Goal: Entertainment & Leisure: Consume media (video, audio)

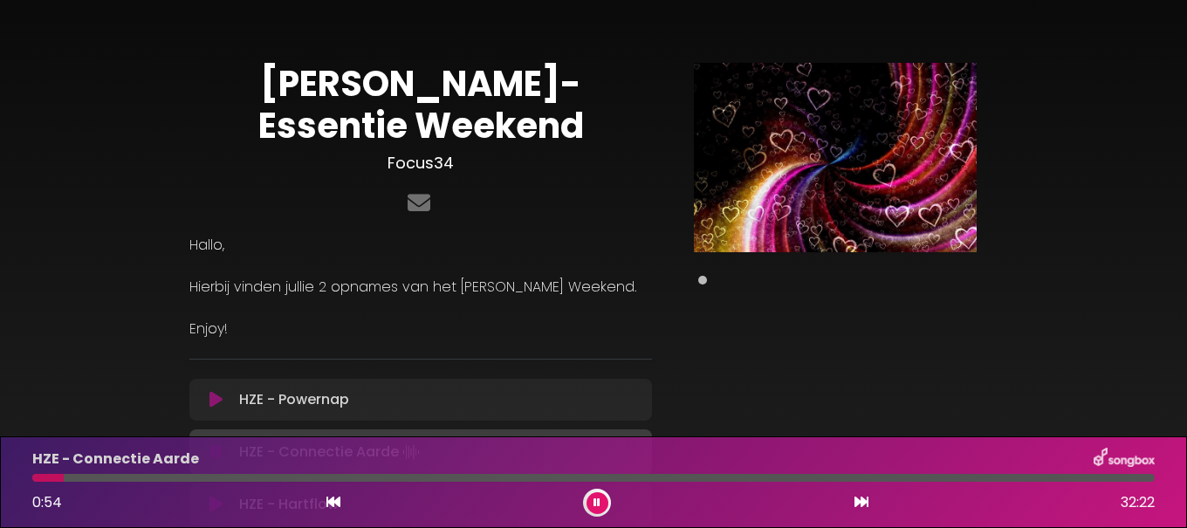
click at [592, 500] on button at bounding box center [598, 503] width 22 height 22
click at [288, 502] on div "0:54 32:22" at bounding box center [594, 503] width 1144 height 28
click at [288, 501] on div "0:54 32:22" at bounding box center [594, 503] width 1144 height 28
click at [288, 500] on div "0:54 32:22" at bounding box center [594, 503] width 1144 height 28
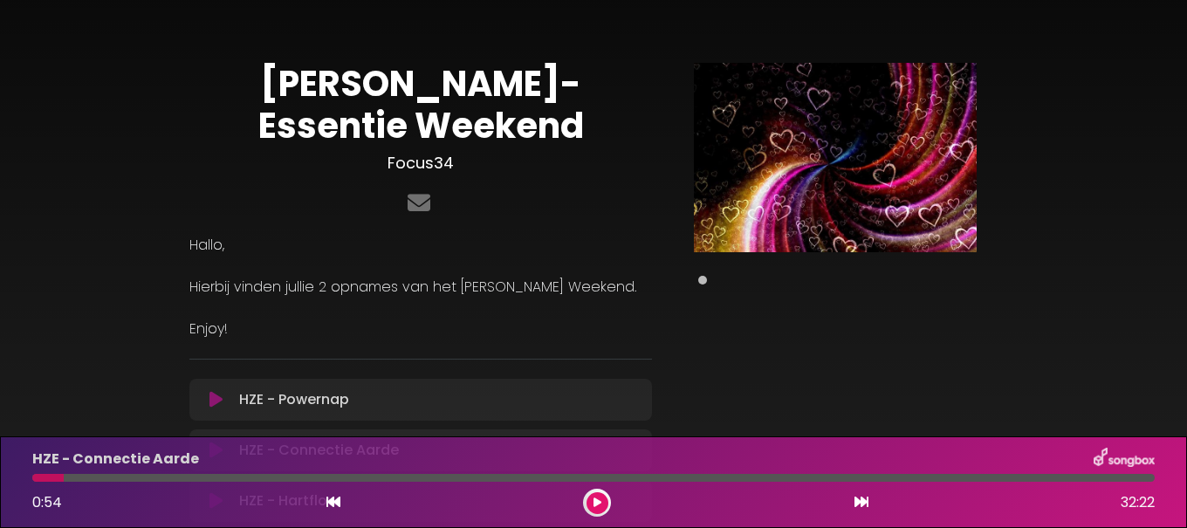
click at [338, 445] on div "HZE - Connectie Aarde 0:54 32:22" at bounding box center [593, 483] width 1187 height 92
click at [864, 504] on icon at bounding box center [862, 502] width 14 height 14
click at [864, 501] on icon at bounding box center [862, 502] width 14 height 14
click at [596, 499] on icon at bounding box center [597, 503] width 7 height 10
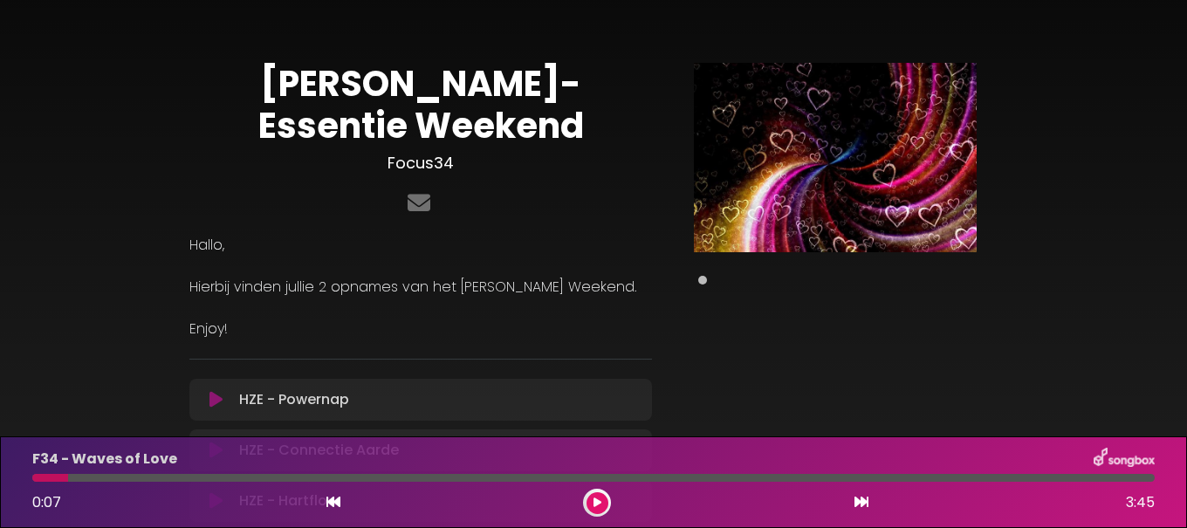
click at [596, 499] on icon at bounding box center [598, 503] width 8 height 10
click at [595, 499] on icon at bounding box center [597, 503] width 7 height 10
click at [595, 499] on icon at bounding box center [598, 503] width 8 height 10
click at [698, 355] on div "Pause Play % buffered" at bounding box center [836, 374] width 346 height 623
click at [855, 500] on icon at bounding box center [862, 502] width 14 height 14
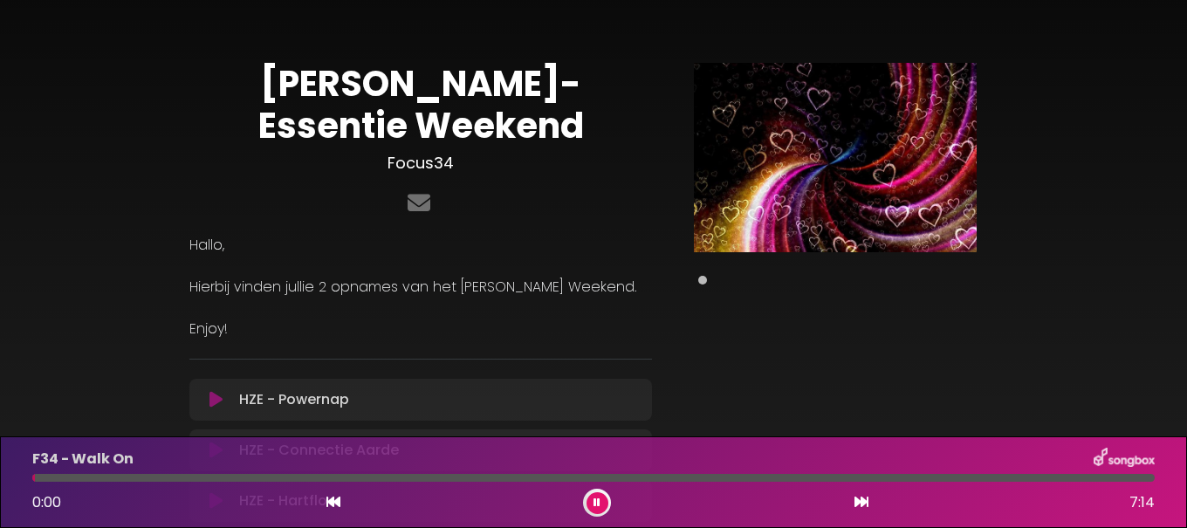
click at [855, 499] on icon at bounding box center [862, 502] width 14 height 14
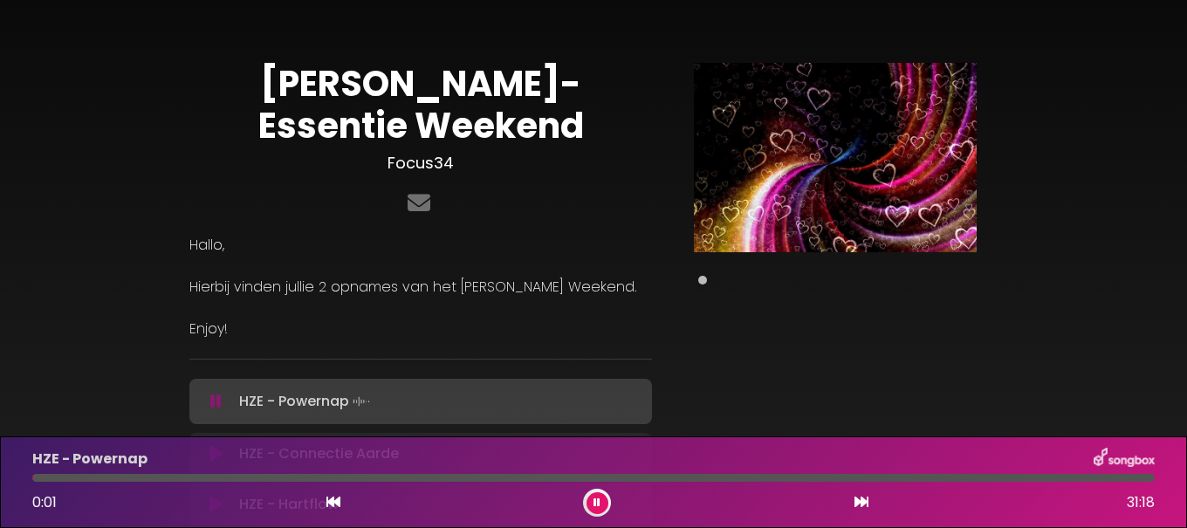
click at [855, 499] on icon at bounding box center [862, 502] width 14 height 14
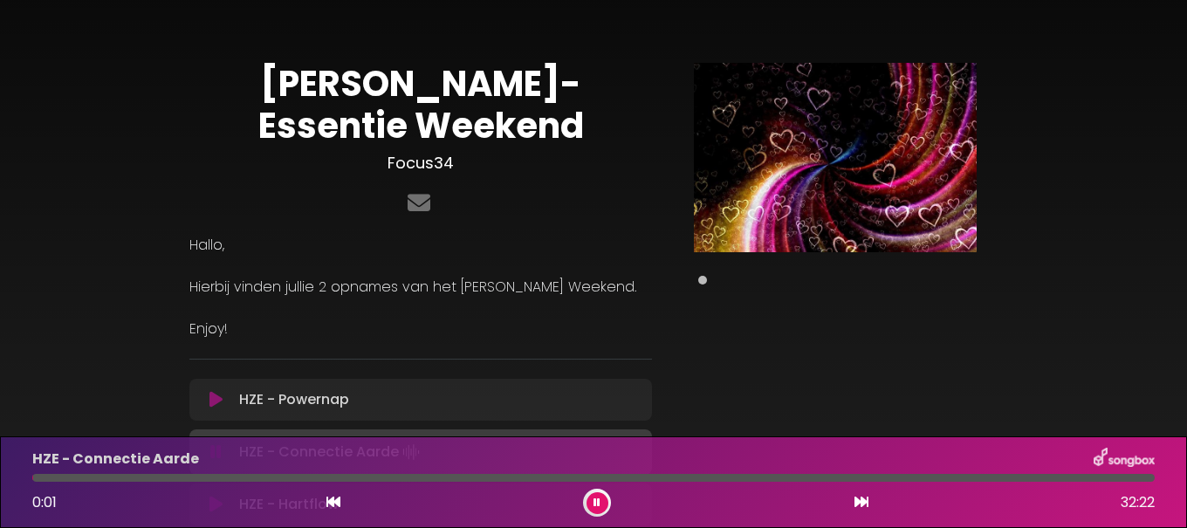
click at [853, 494] on div "0:01 32:22" at bounding box center [594, 503] width 1144 height 28
click at [853, 494] on div "0:02 32:22" at bounding box center [594, 503] width 1144 height 28
click at [857, 502] on icon at bounding box center [862, 502] width 14 height 14
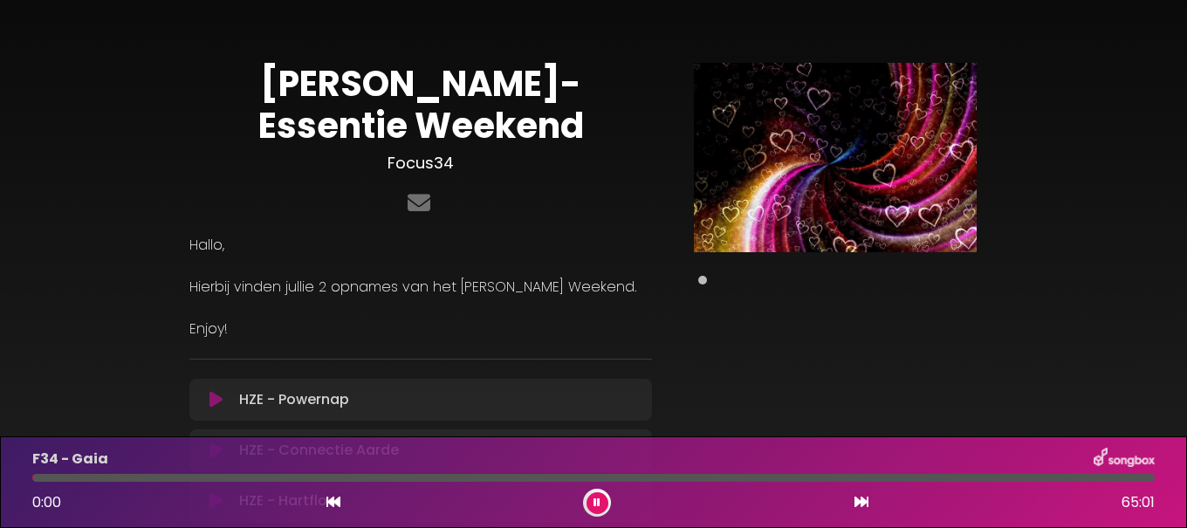
click at [857, 502] on icon at bounding box center [862, 502] width 14 height 14
click at [857, 501] on icon at bounding box center [862, 502] width 14 height 14
